Goal: Check status

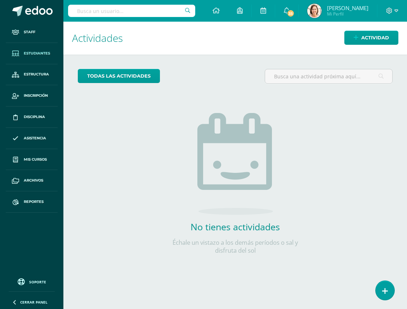
click at [41, 53] on span "Estudiantes" at bounding box center [37, 53] width 26 height 6
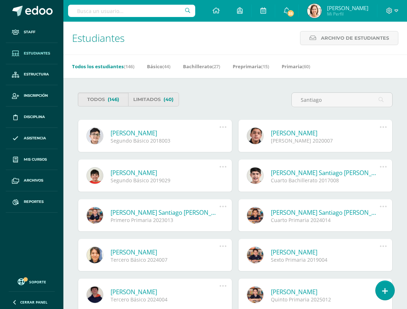
type input "Santiago"
click at [289, 132] on link "Santiago Martínez Esteban" at bounding box center [325, 133] width 109 height 8
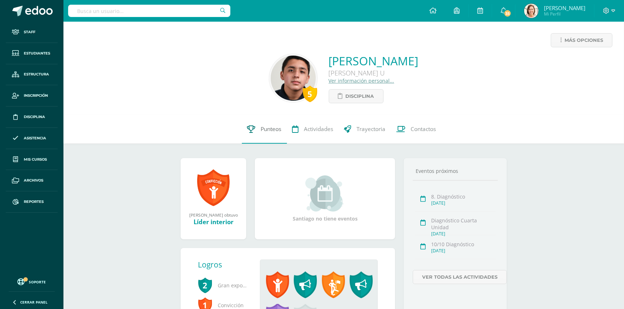
click at [271, 132] on span "Punteos" at bounding box center [271, 129] width 21 height 8
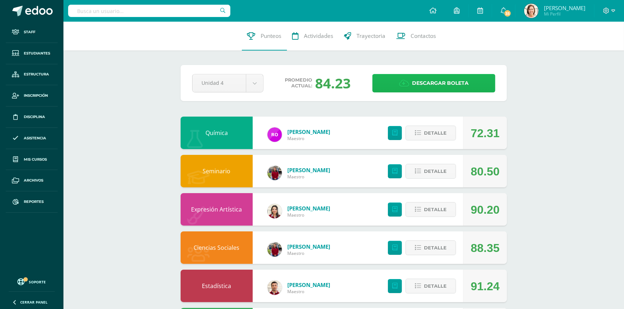
click at [403, 82] on icon at bounding box center [404, 83] width 10 height 8
